Goal: Information Seeking & Learning: Learn about a topic

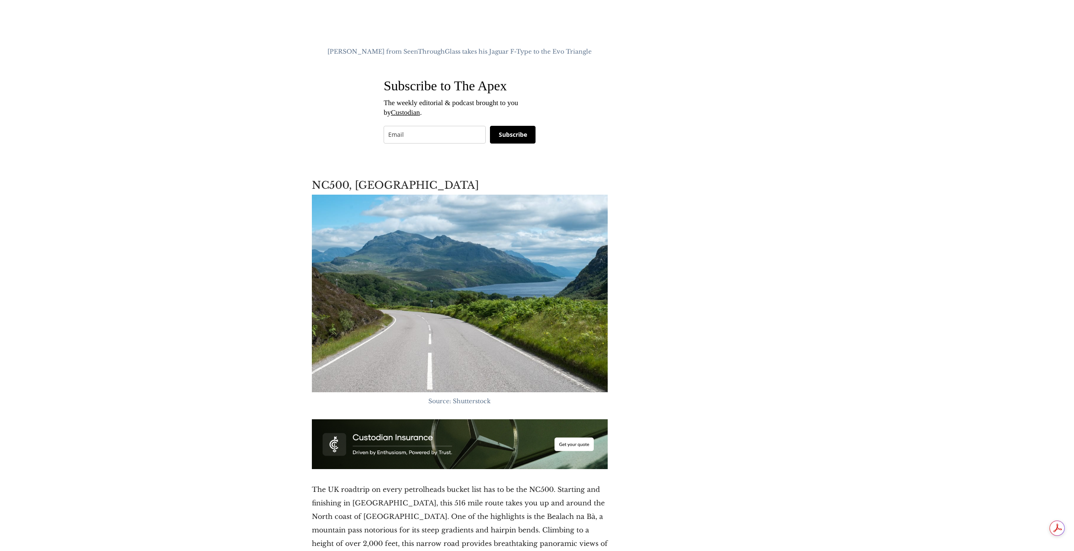
scroll to position [3545, 0]
drag, startPoint x: 431, startPoint y: 449, endPoint x: 435, endPoint y: 460, distance: 12.4
click at [435, 482] on p "The UK roadtrip on every petrolheads bucket list has to be the NC500. Starting …" at bounding box center [460, 543] width 296 height 122
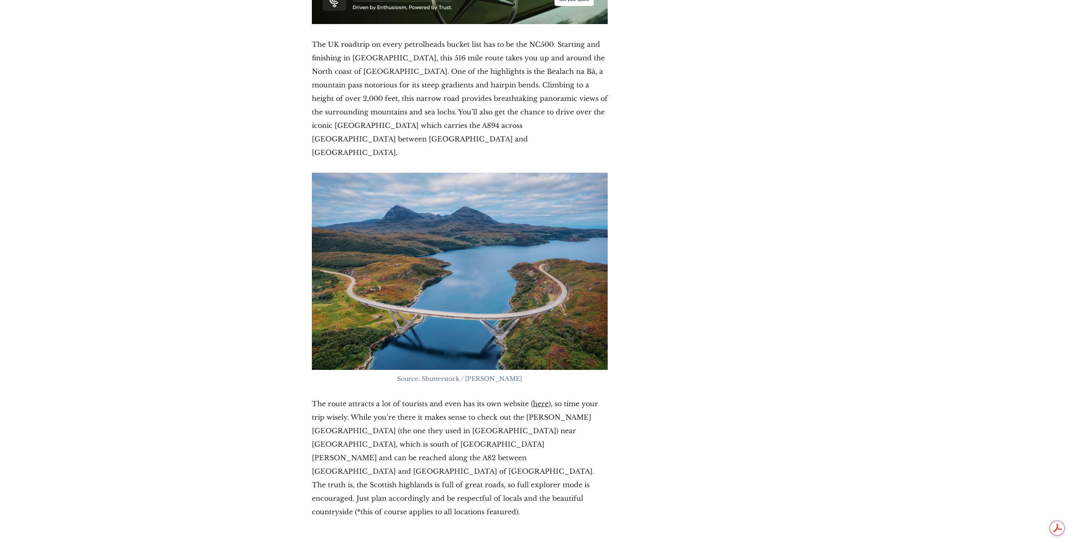
scroll to position [4009, 0]
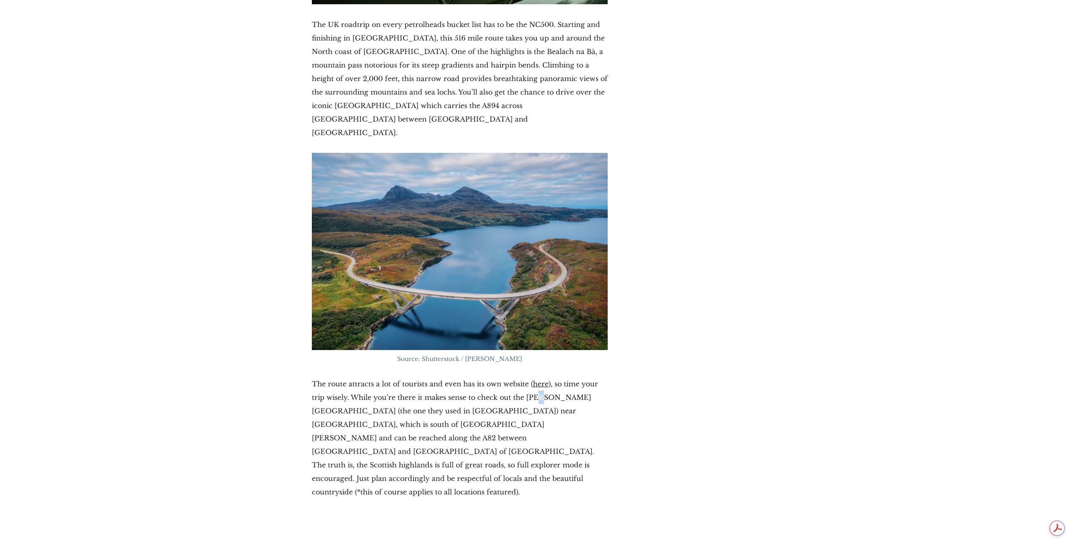
click at [540, 377] on p "The route attracts a lot of tourists and even has its own website ( here ), so …" at bounding box center [460, 438] width 296 height 122
drag, startPoint x: 421, startPoint y: 318, endPoint x: 426, endPoint y: 325, distance: 9.4
click at [426, 377] on p "The route attracts a lot of tourists and even has its own website ( here ), so …" at bounding box center [460, 438] width 296 height 122
drag, startPoint x: 441, startPoint y: 344, endPoint x: 445, endPoint y: 351, distance: 8.1
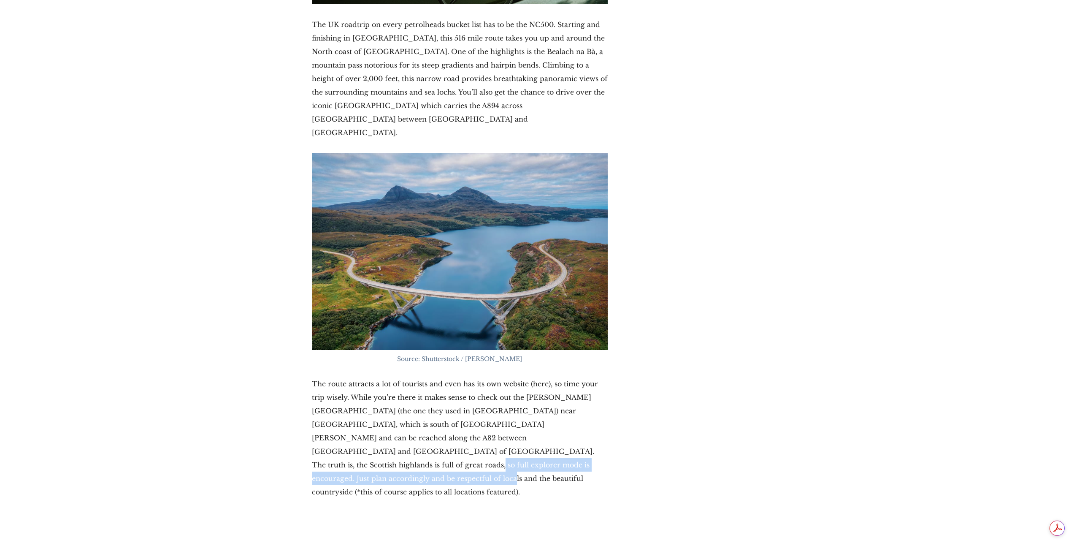
click at [445, 377] on p "The route attracts a lot of tourists and even has its own website ( here ), so …" at bounding box center [460, 438] width 296 height 122
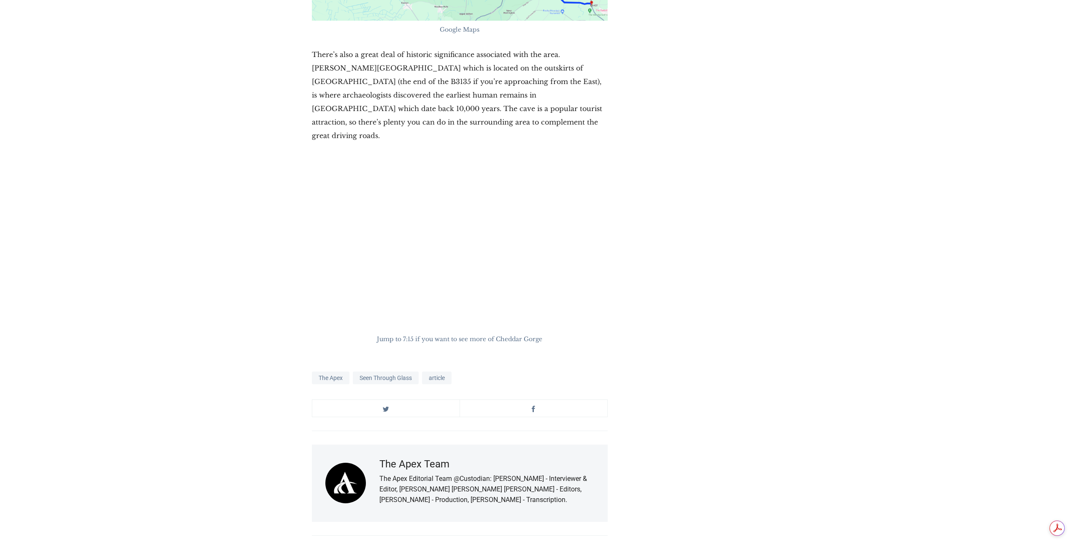
scroll to position [6372, 0]
